Goal: Find specific page/section: Find specific page/section

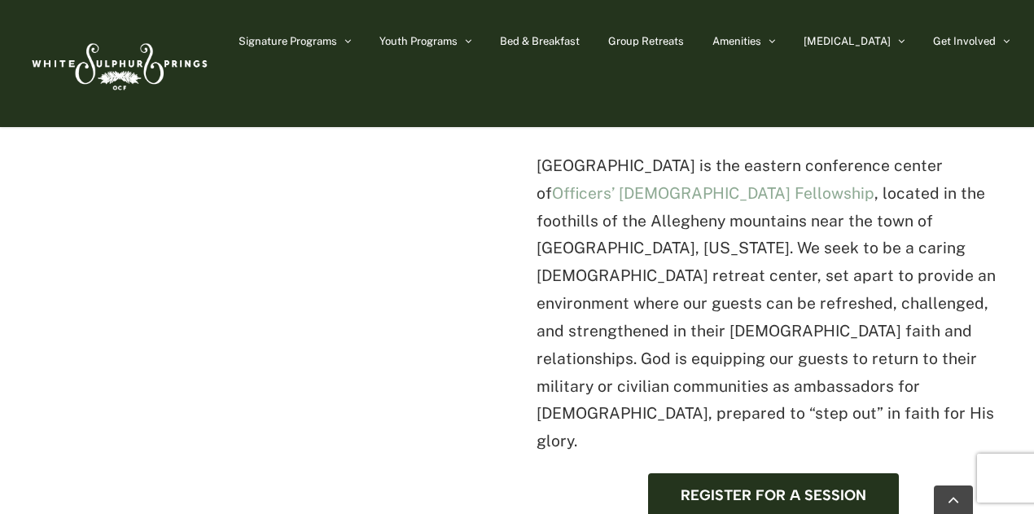
scroll to position [508, 0]
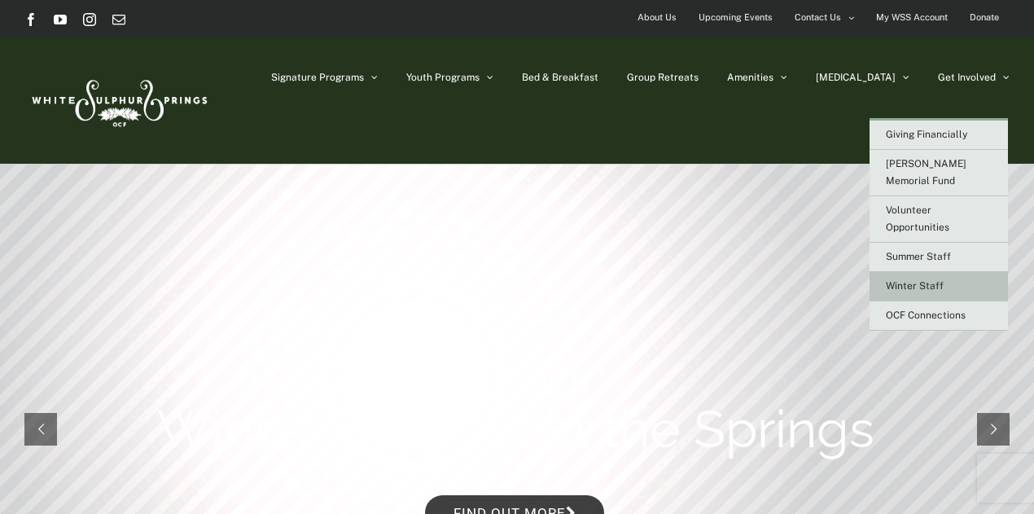
click at [915, 280] on span "Winter Staff" at bounding box center [915, 285] width 58 height 11
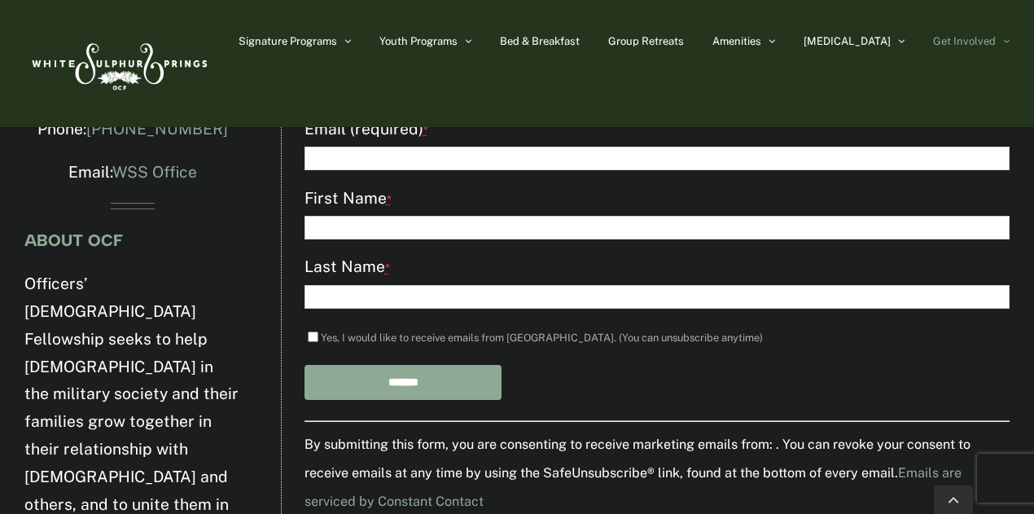
scroll to position [1941, 0]
